Goal: Find specific fact: Find specific fact

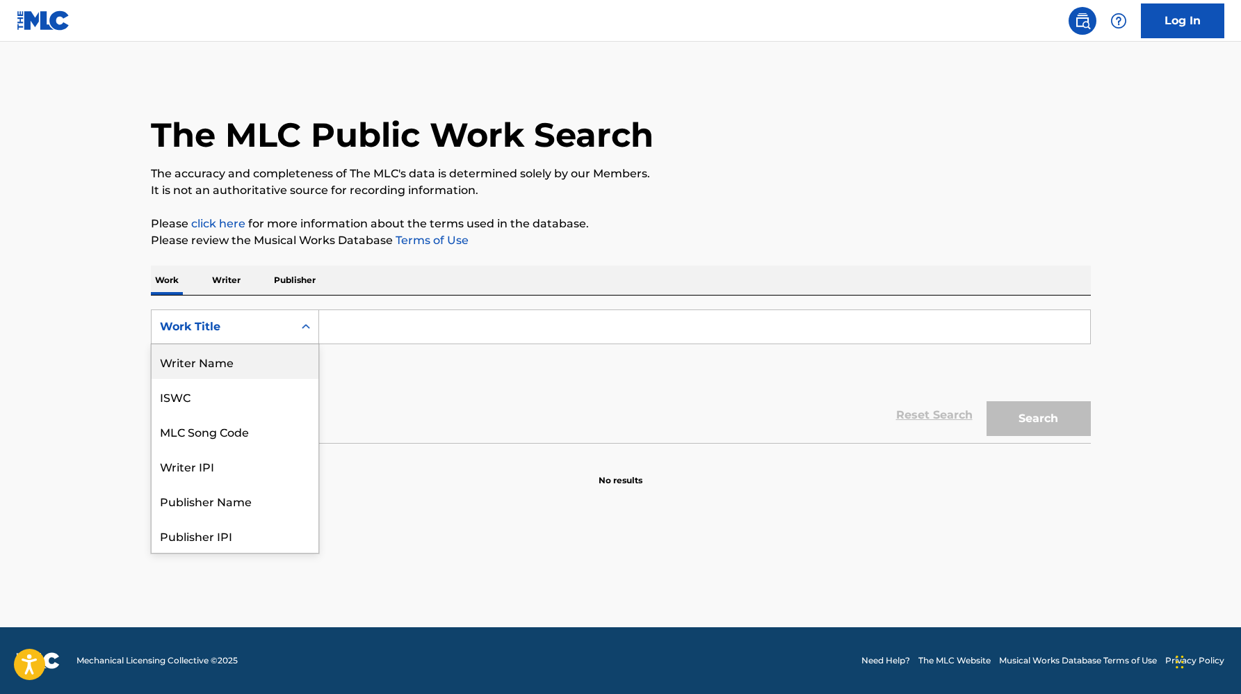
click at [251, 364] on div "Writer Name" at bounding box center [235, 361] width 167 height 35
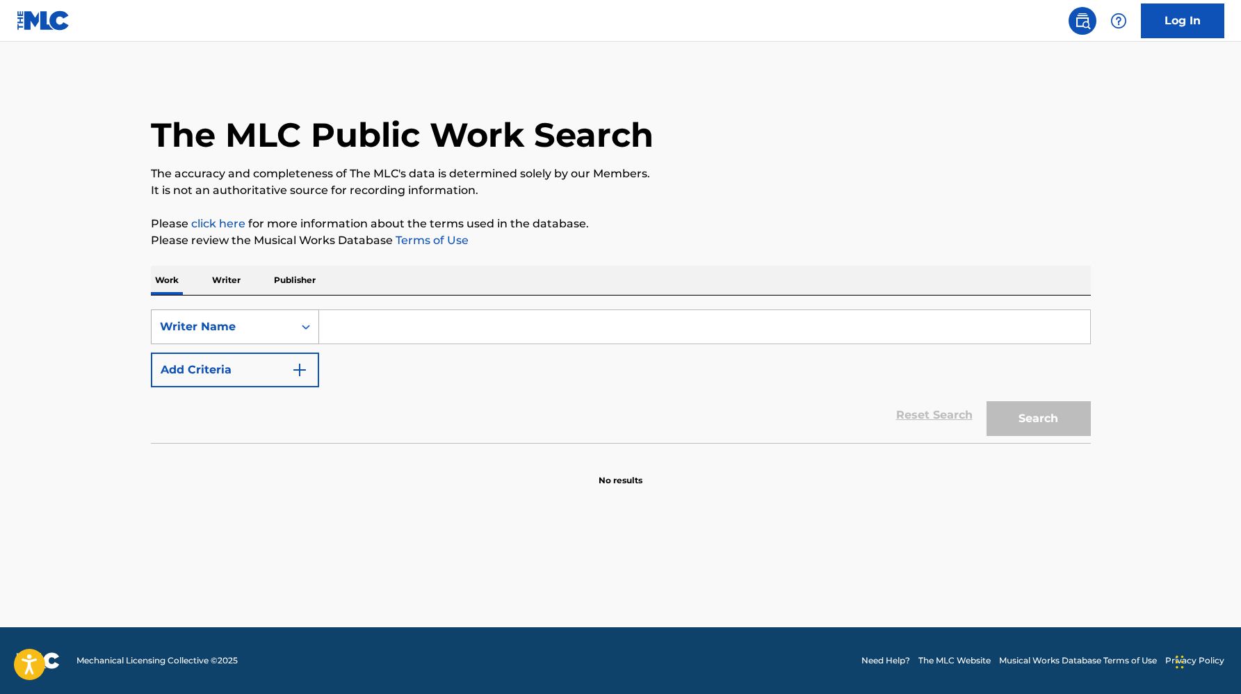
click at [246, 332] on div "Writer Name" at bounding box center [222, 326] width 125 height 17
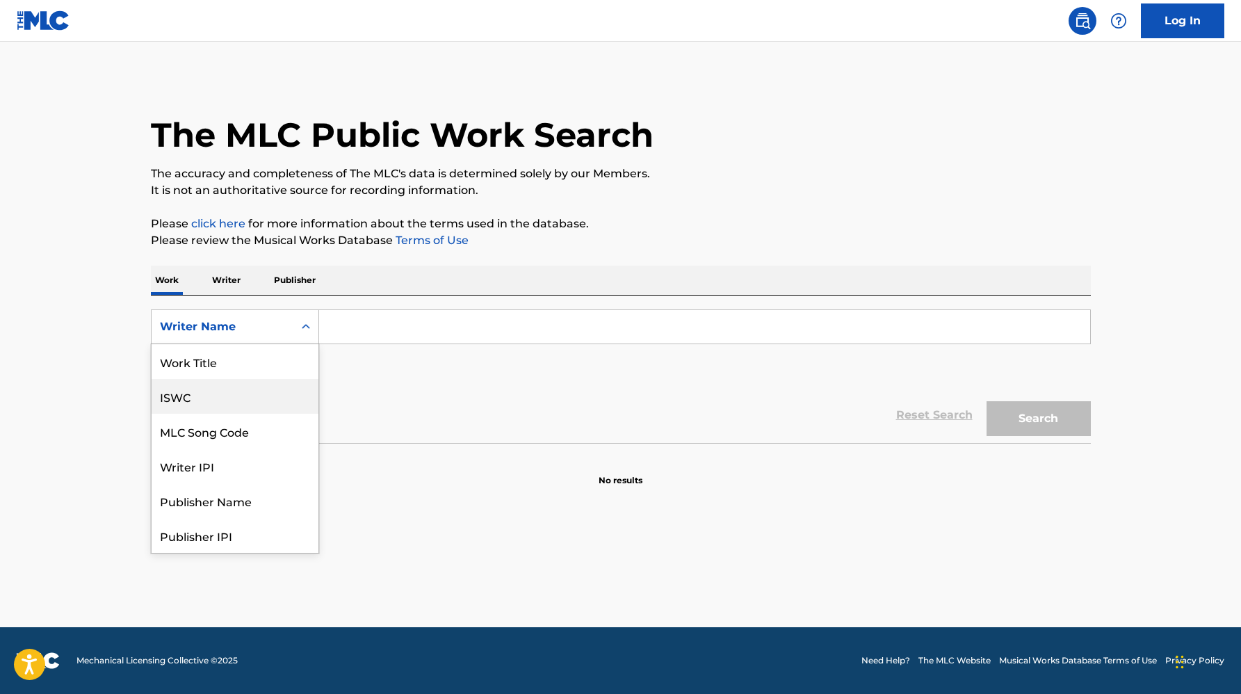
click at [234, 392] on div "ISWC" at bounding box center [235, 396] width 167 height 35
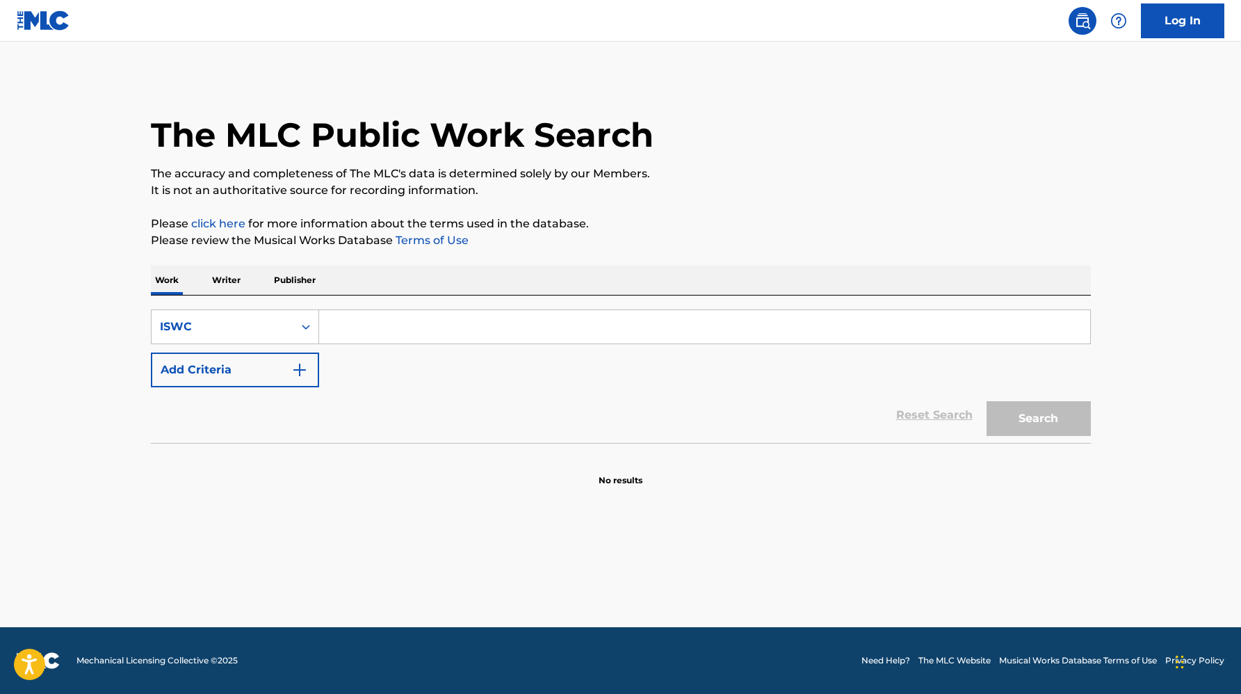
click at [339, 329] on input "Search Form" at bounding box center [704, 326] width 771 height 33
paste input "T9149724436"
type input "T9149724436"
click at [987, 401] on button "Search" at bounding box center [1039, 418] width 104 height 35
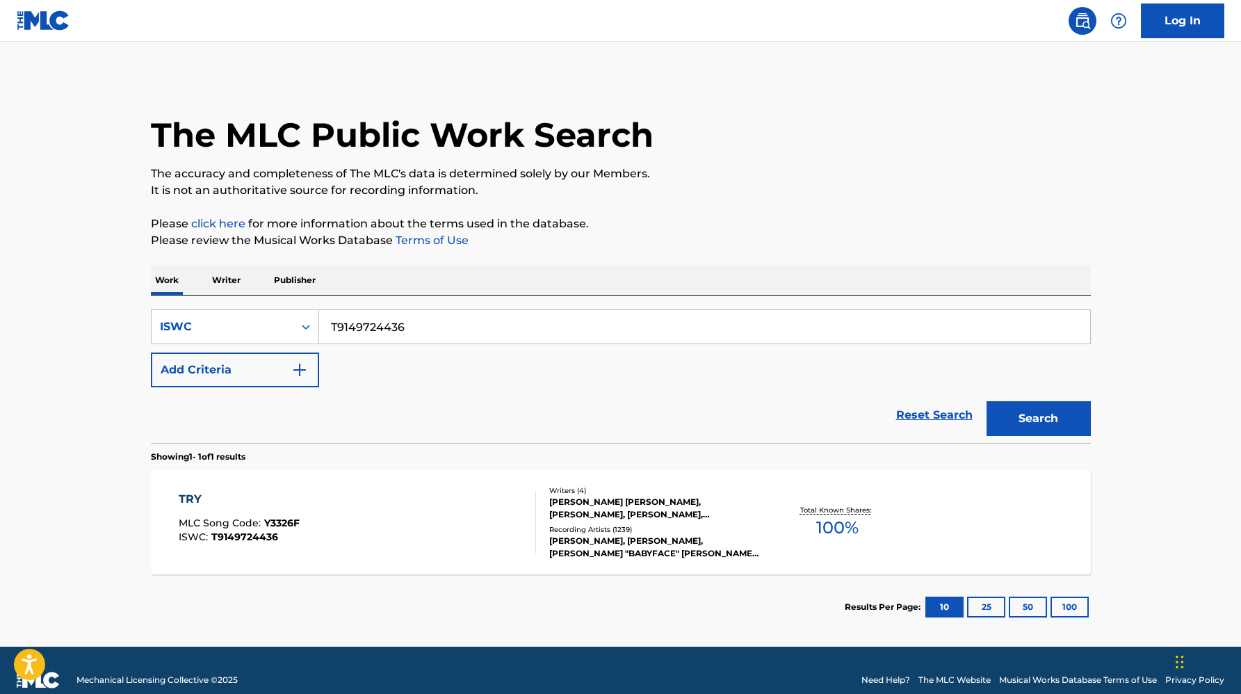
click at [608, 491] on div "Writers ( 4 )" at bounding box center [654, 490] width 210 height 10
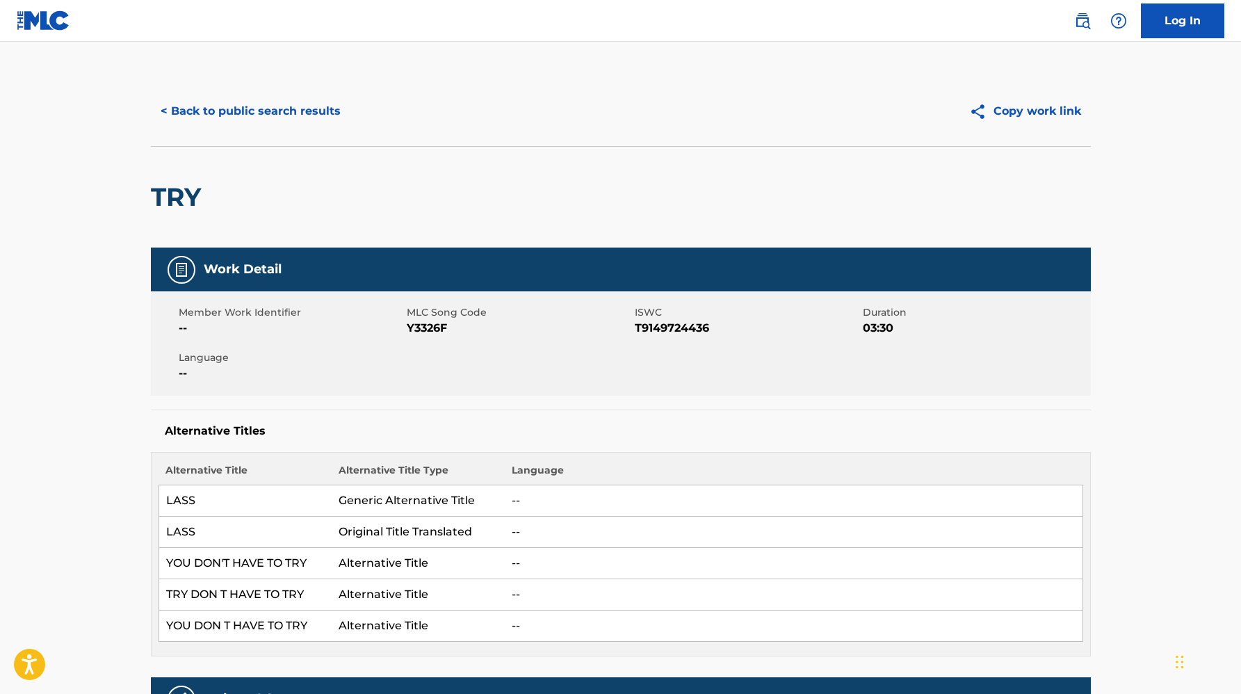
click at [225, 116] on button "< Back to public search results" at bounding box center [251, 111] width 200 height 35
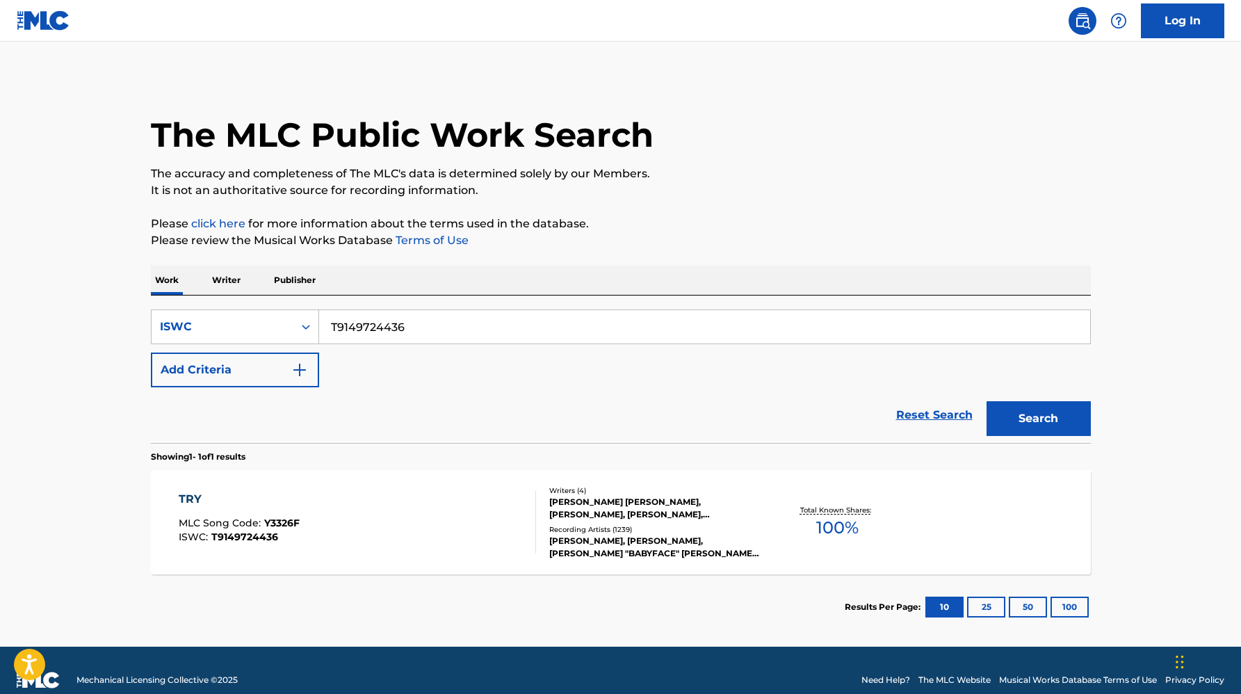
click at [353, 328] on input "T9149724436" at bounding box center [704, 326] width 771 height 33
paste input "0100370271"
type input "T0100370271"
click at [987, 401] on button "Search" at bounding box center [1039, 418] width 104 height 35
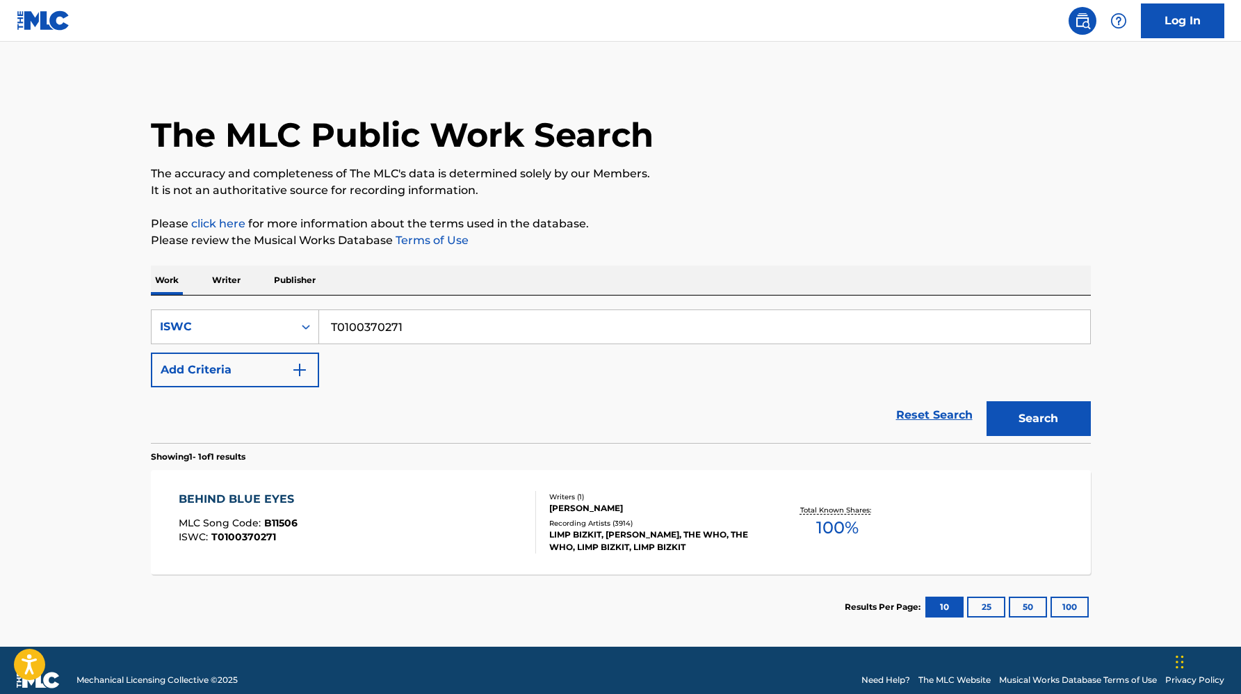
click at [609, 527] on div "Recording Artists ( 3914 )" at bounding box center [654, 523] width 210 height 10
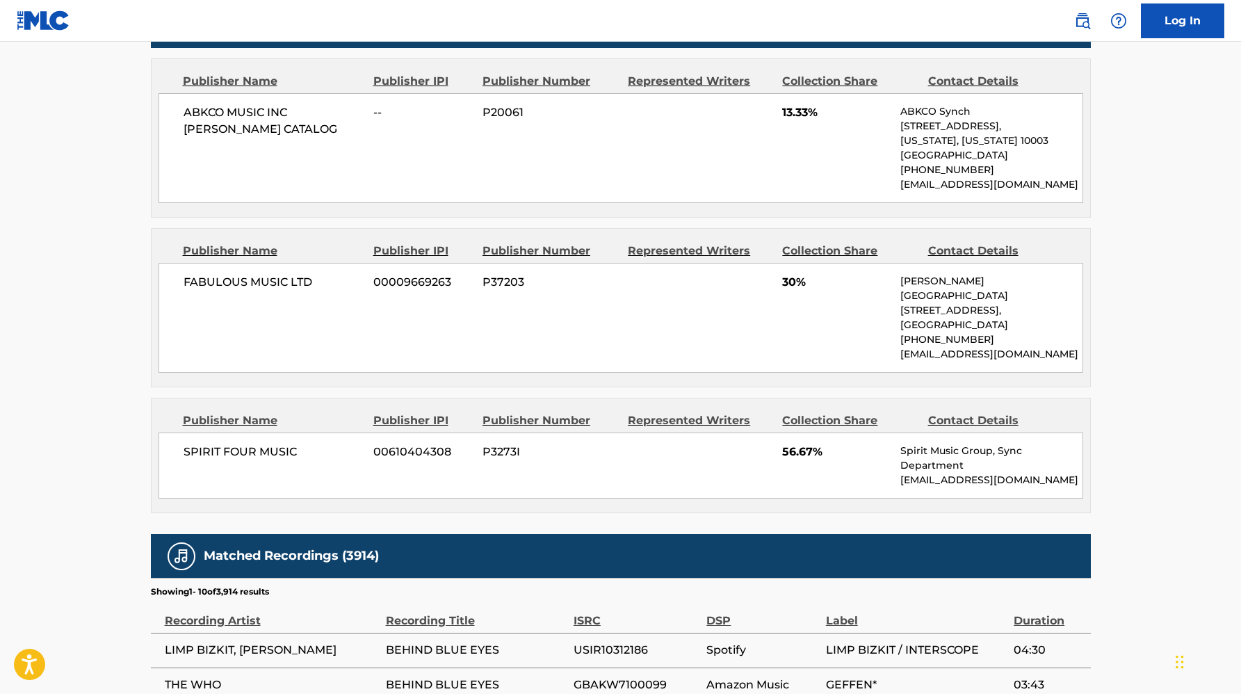
scroll to position [648, 0]
